Goal: Task Accomplishment & Management: Manage account settings

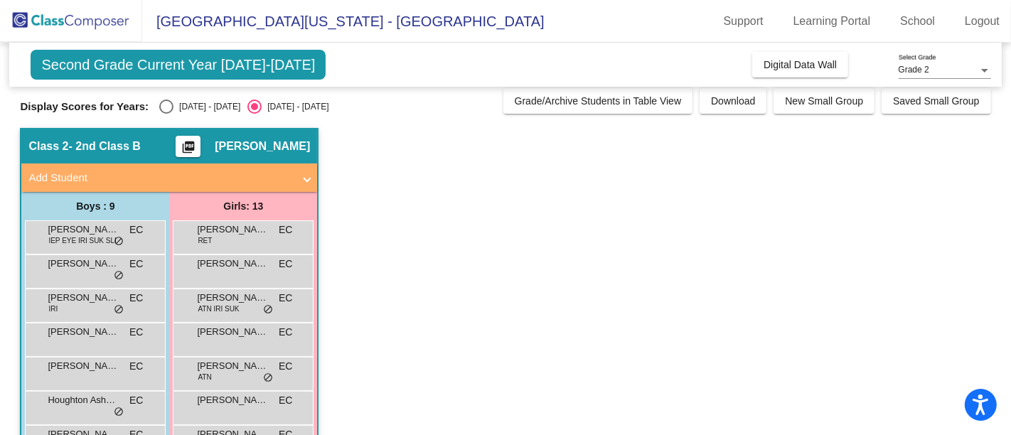
scroll to position [6, 0]
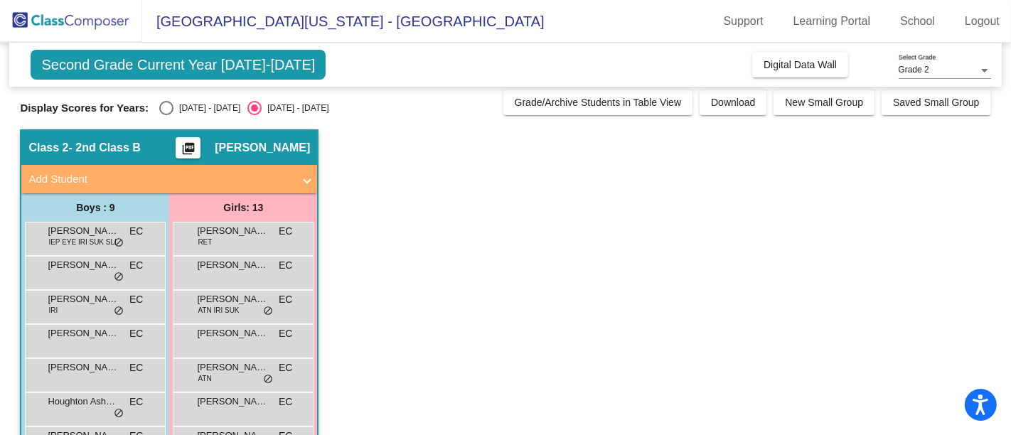
click at [163, 103] on div "Select an option" at bounding box center [166, 108] width 14 height 14
click at [166, 115] on input "[DATE] - [DATE]" at bounding box center [166, 115] width 1 height 1
radio input "true"
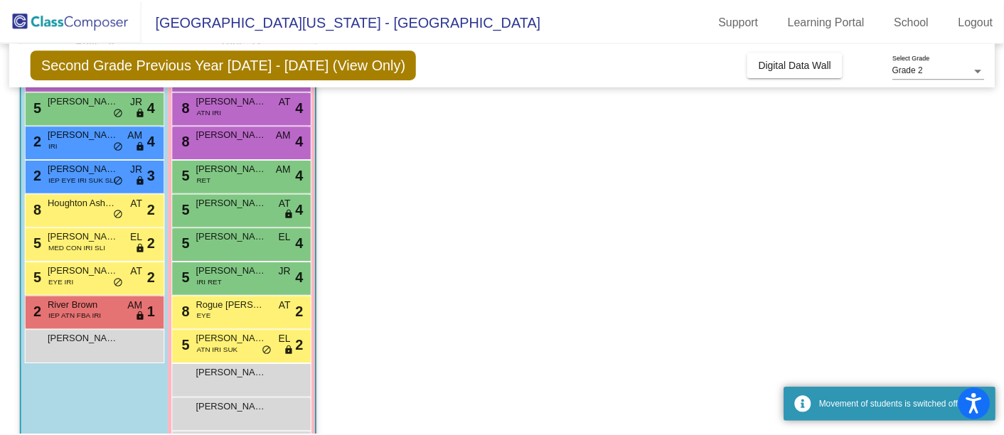
scroll to position [169, 0]
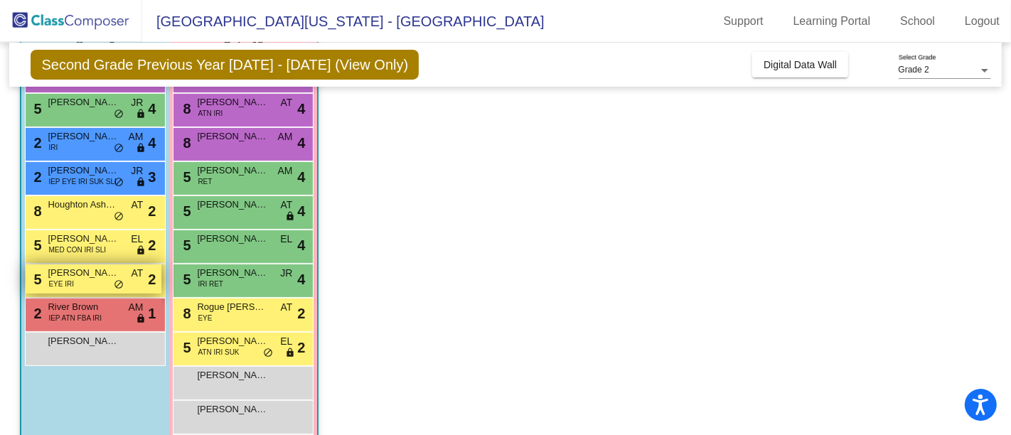
click at [84, 277] on span "[PERSON_NAME]" at bounding box center [83, 273] width 71 height 14
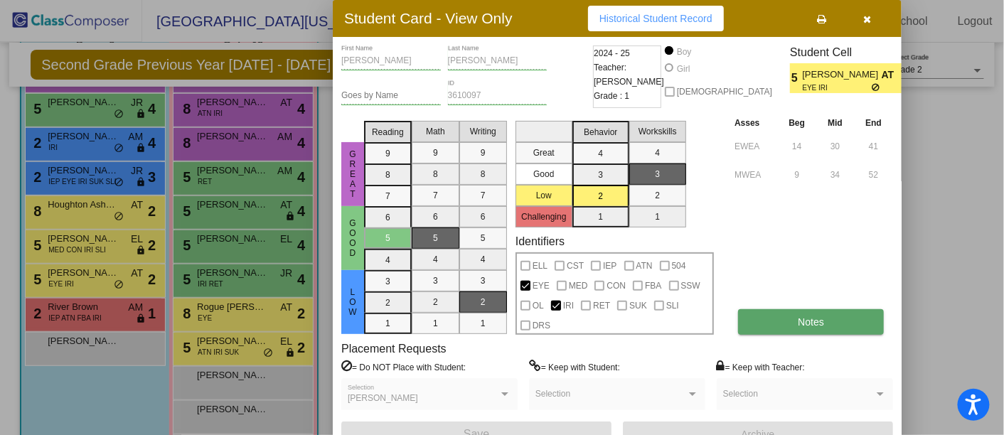
click at [767, 320] on button "Notes" at bounding box center [811, 322] width 146 height 26
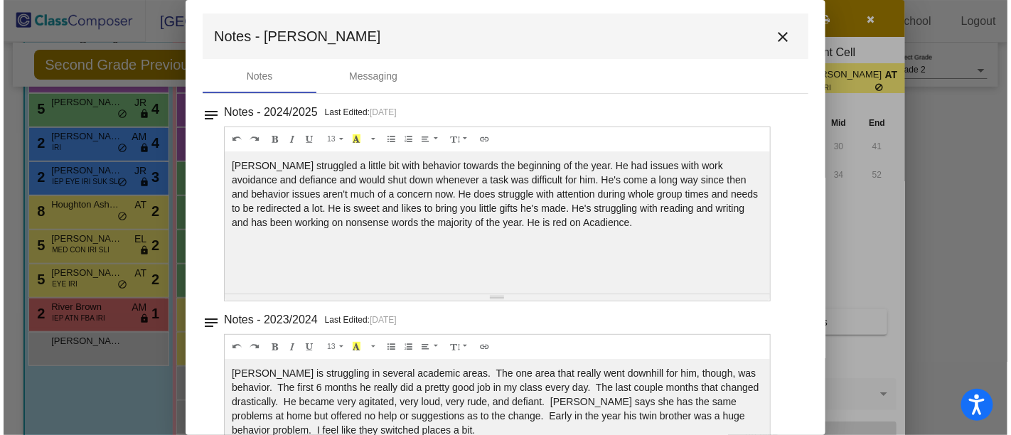
scroll to position [3, 0]
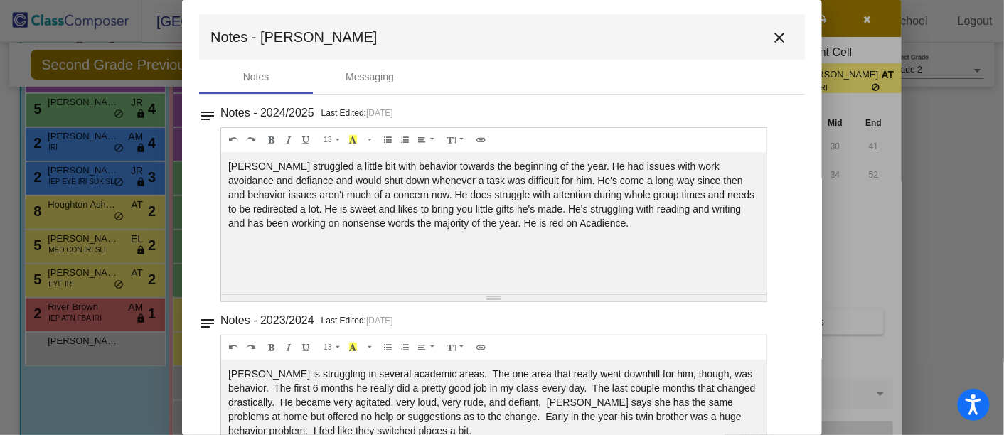
click at [771, 37] on mat-icon "close" at bounding box center [779, 37] width 17 height 17
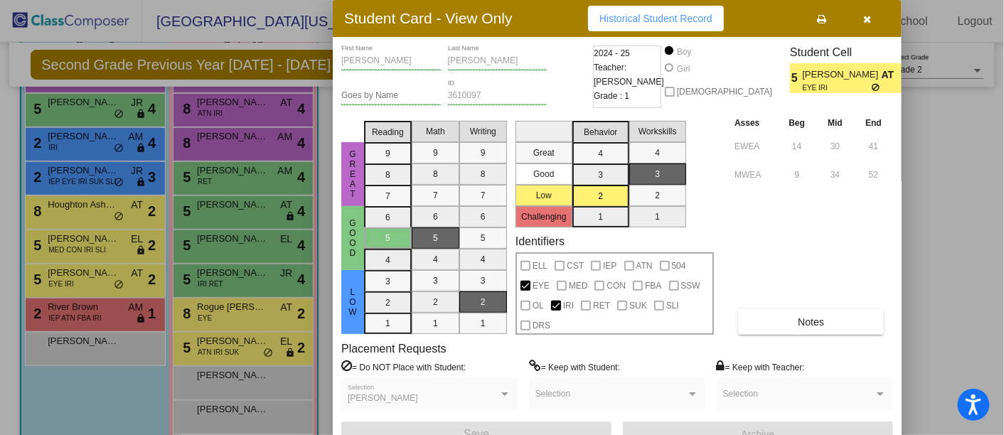
click at [865, 14] on icon "button" at bounding box center [868, 19] width 8 height 10
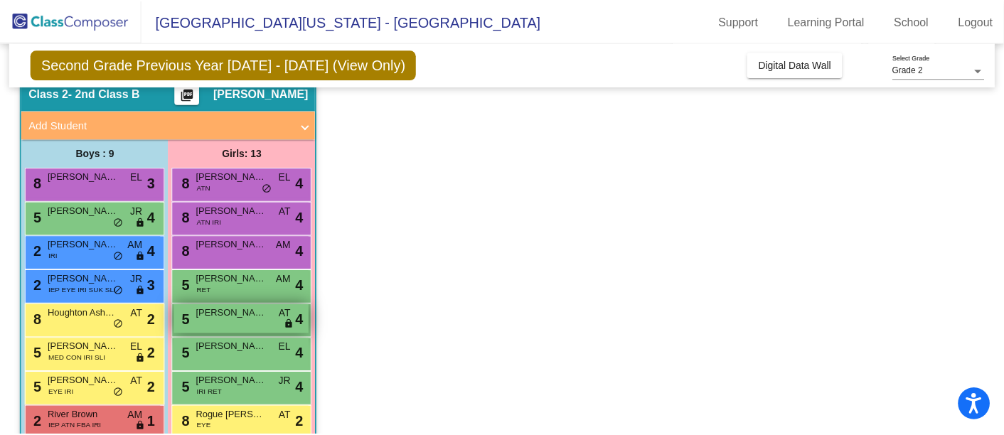
scroll to position [55, 0]
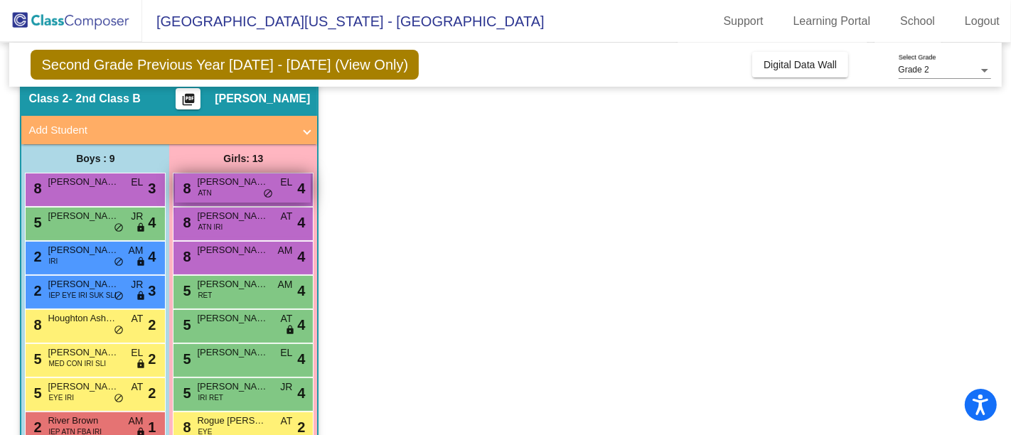
click at [226, 175] on span "[PERSON_NAME]" at bounding box center [232, 182] width 71 height 14
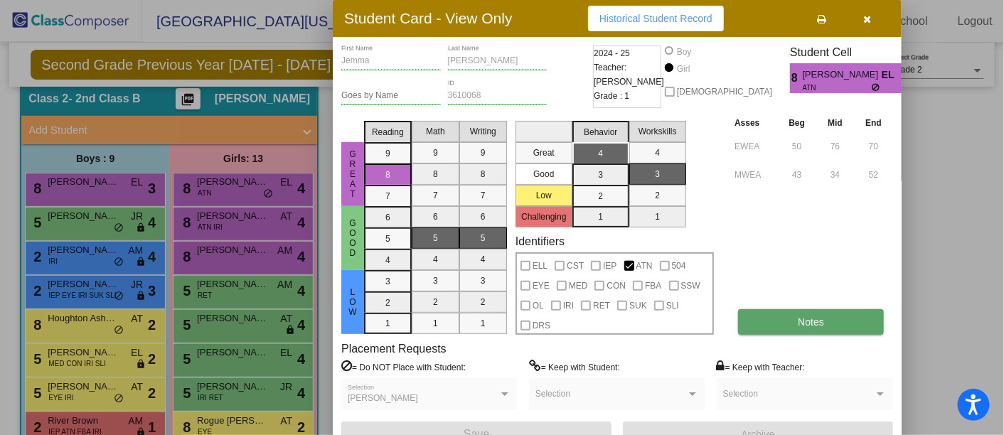
click at [801, 319] on span "Notes" at bounding box center [811, 321] width 26 height 11
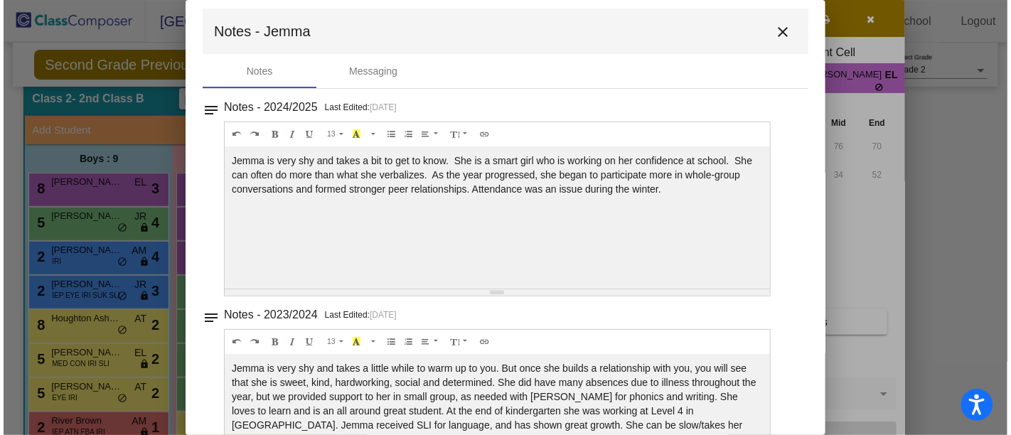
scroll to position [0, 0]
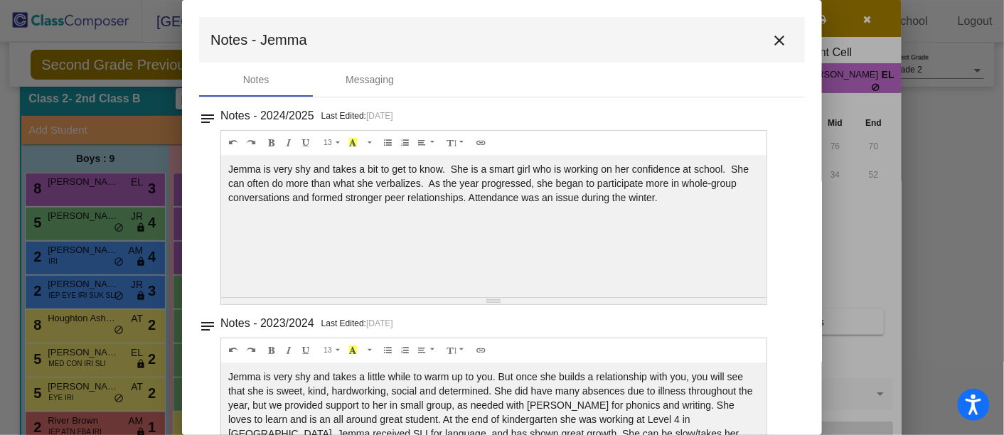
click at [776, 40] on mat-icon "close" at bounding box center [779, 40] width 17 height 17
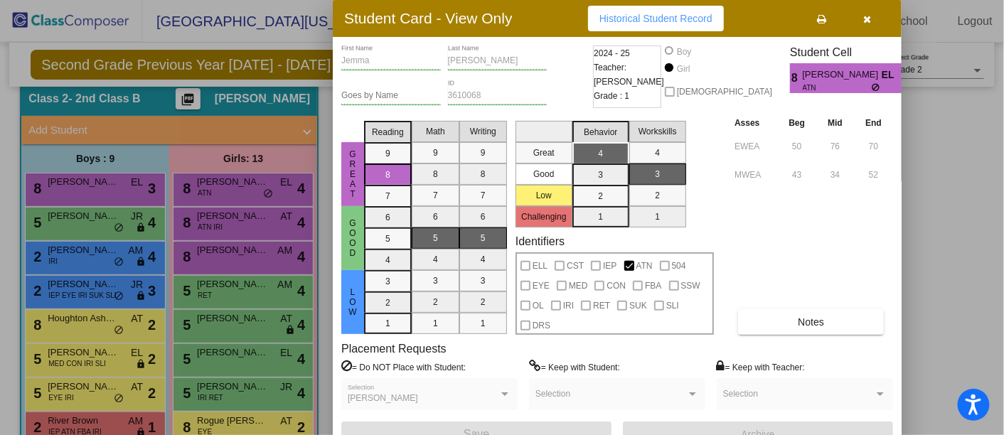
click at [878, 21] on button "button" at bounding box center [868, 19] width 46 height 26
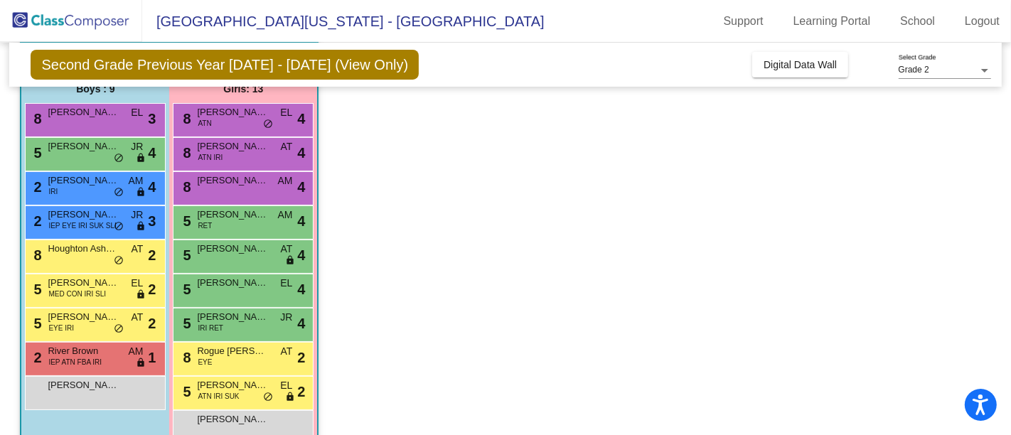
scroll to position [124, 0]
